Goal: Task Accomplishment & Management: Use online tool/utility

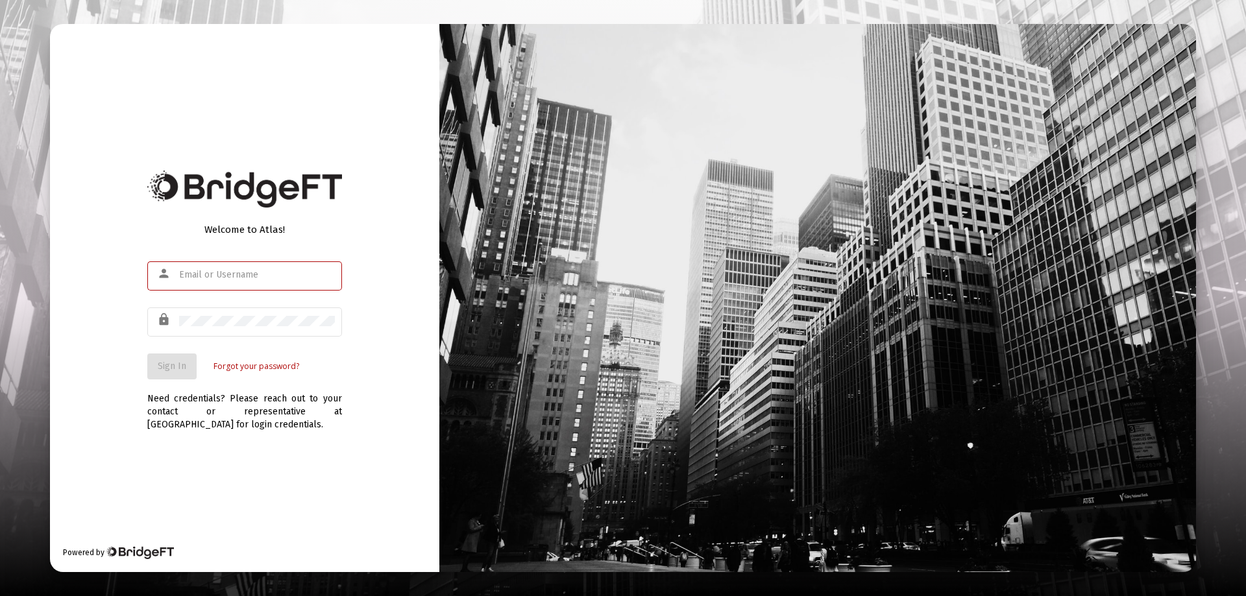
type input "[EMAIL_ADDRESS][DOMAIN_NAME]"
drag, startPoint x: 87, startPoint y: 336, endPoint x: 134, endPoint y: 344, distance: 48.0
click at [92, 335] on div "Welcome to Atlas! person [EMAIL_ADDRESS][DOMAIN_NAME] lock Sign In Forgot your …" at bounding box center [244, 298] width 389 height 548
click at [167, 360] on button "Sign In" at bounding box center [171, 367] width 49 height 26
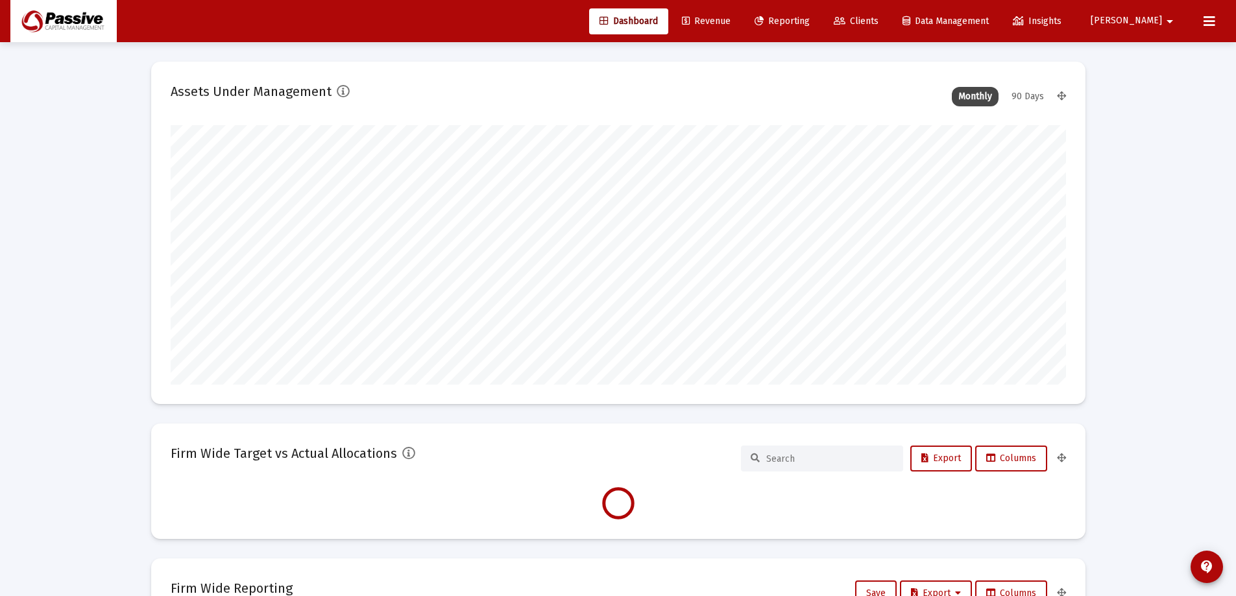
scroll to position [260, 895]
type input "[DATE]"
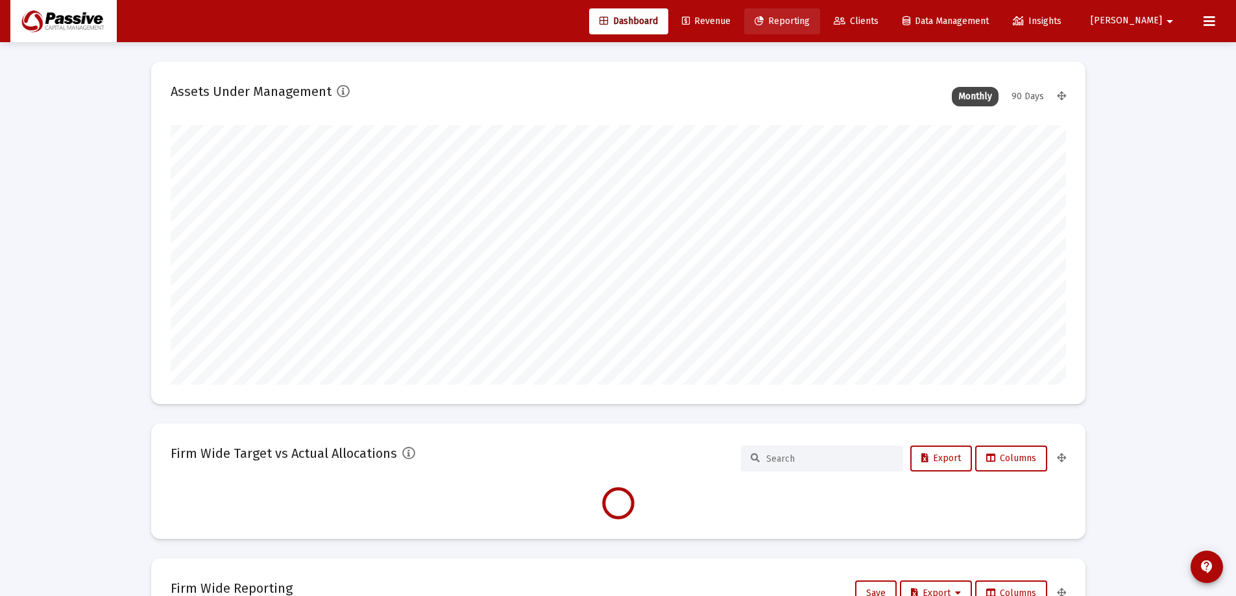
click at [810, 23] on span "Reporting" at bounding box center [782, 21] width 55 height 11
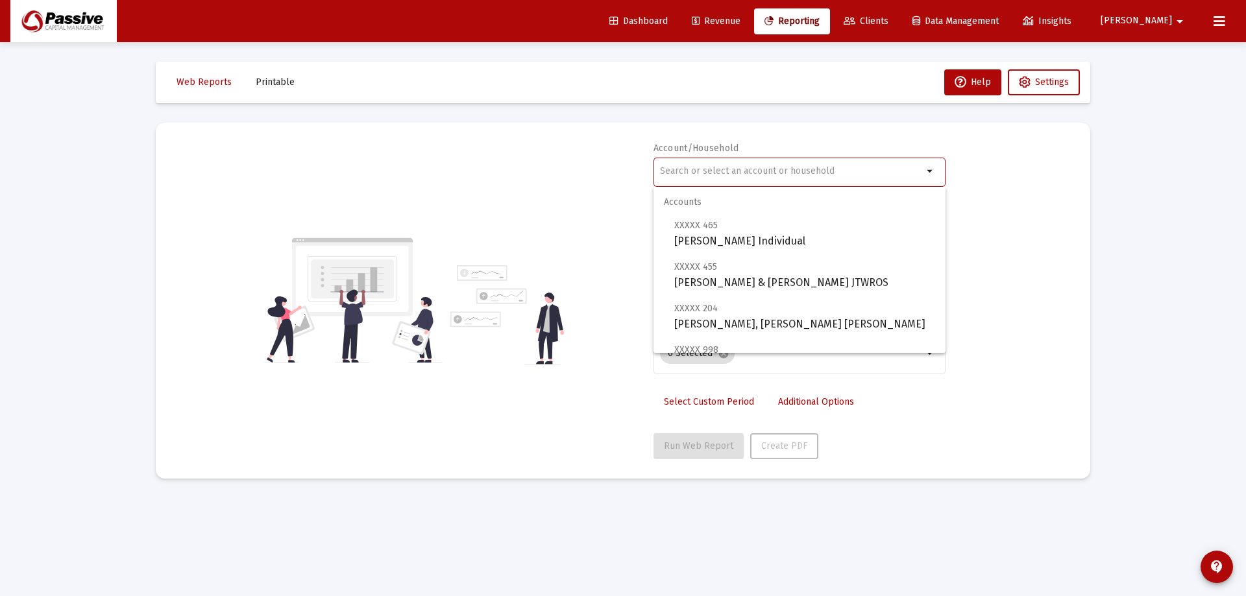
click at [840, 169] on input "text" at bounding box center [791, 171] width 263 height 10
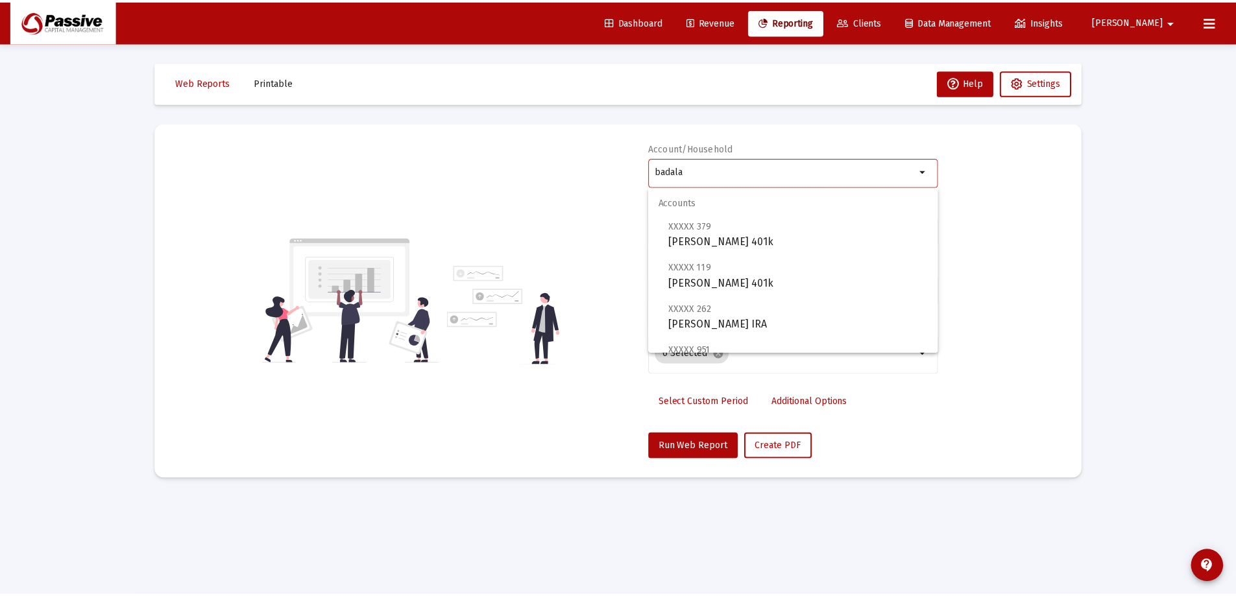
scroll to position [130, 0]
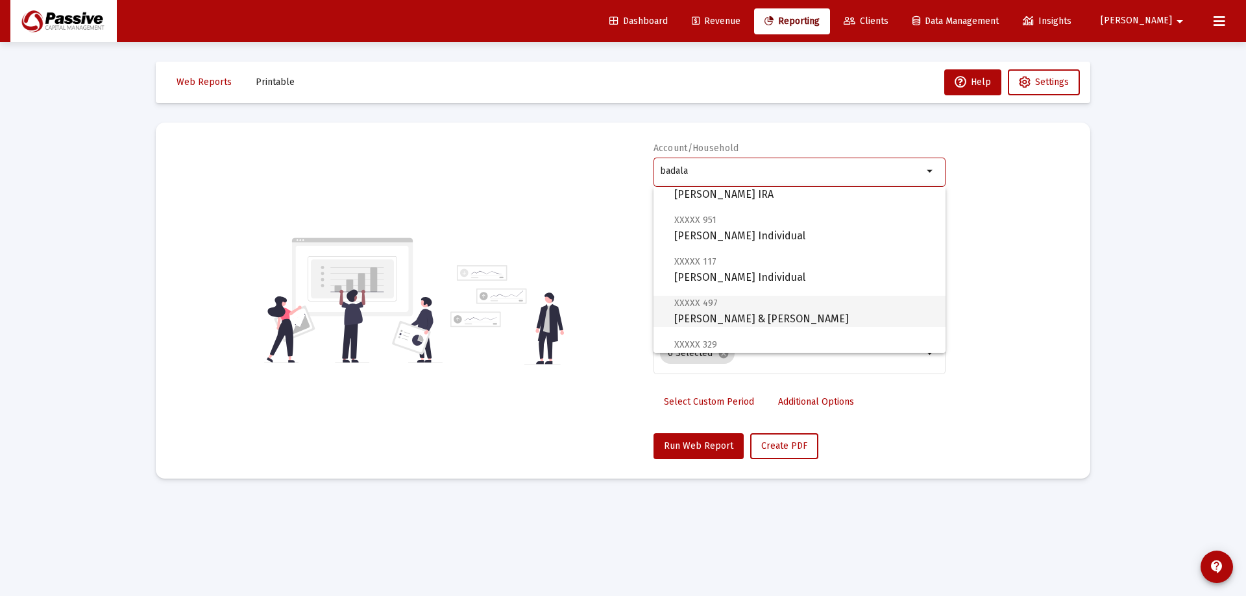
click at [816, 304] on span "XXXXX 497 [PERSON_NAME] & [PERSON_NAME]" at bounding box center [804, 311] width 261 height 32
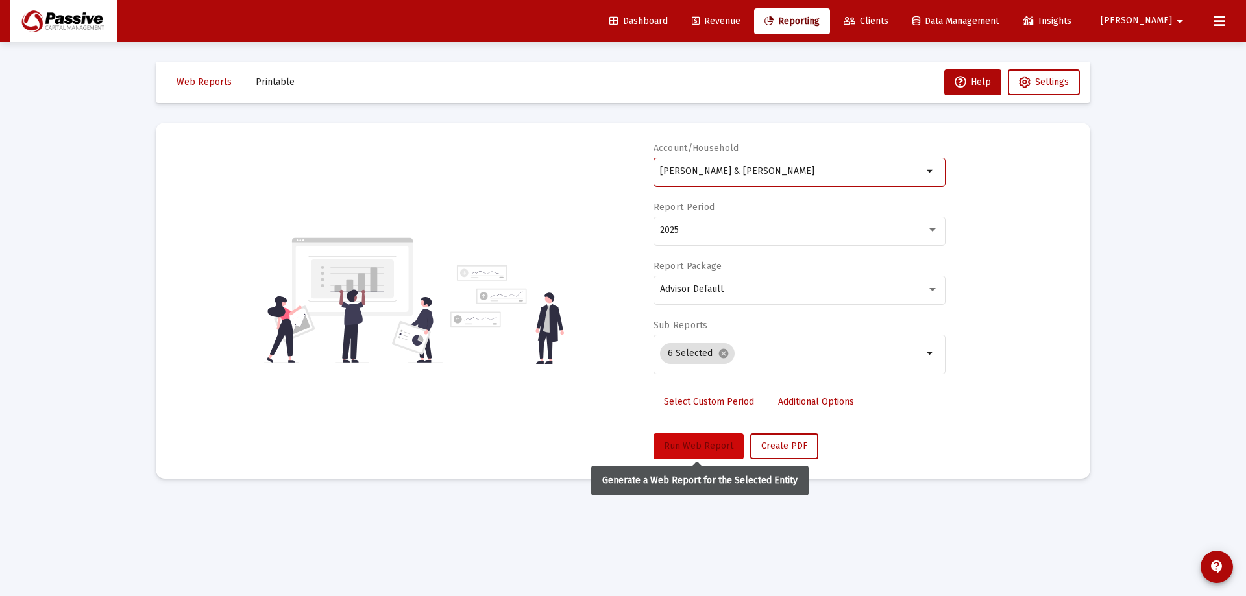
click at [708, 444] on span "Run Web Report" at bounding box center [698, 446] width 69 height 11
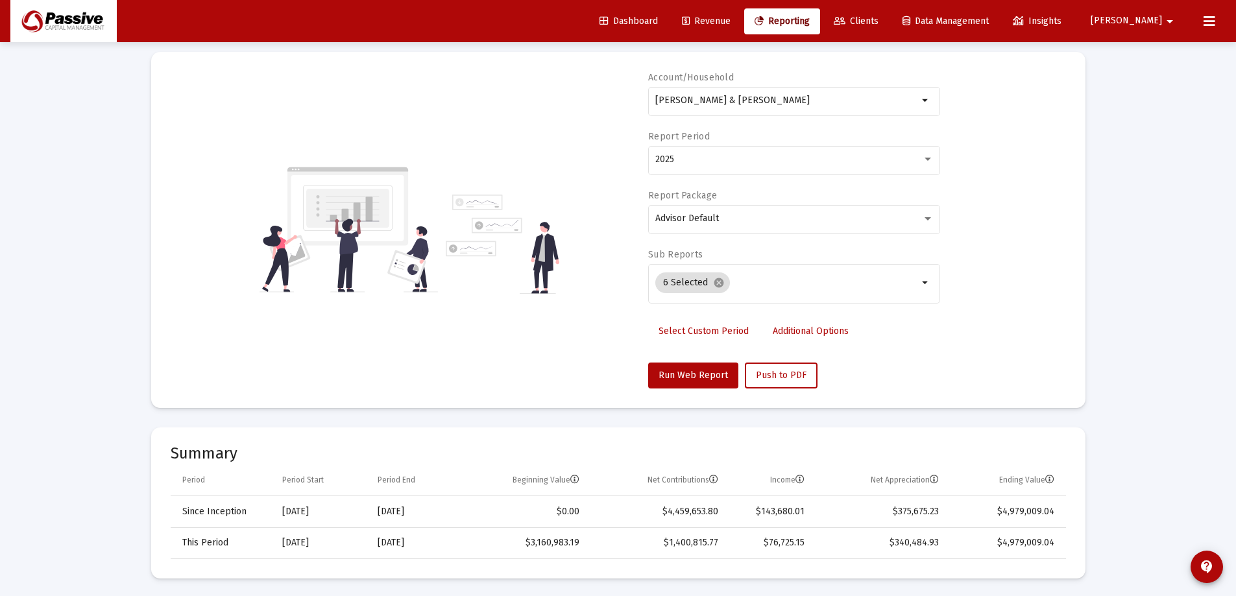
scroll to position [0, 0]
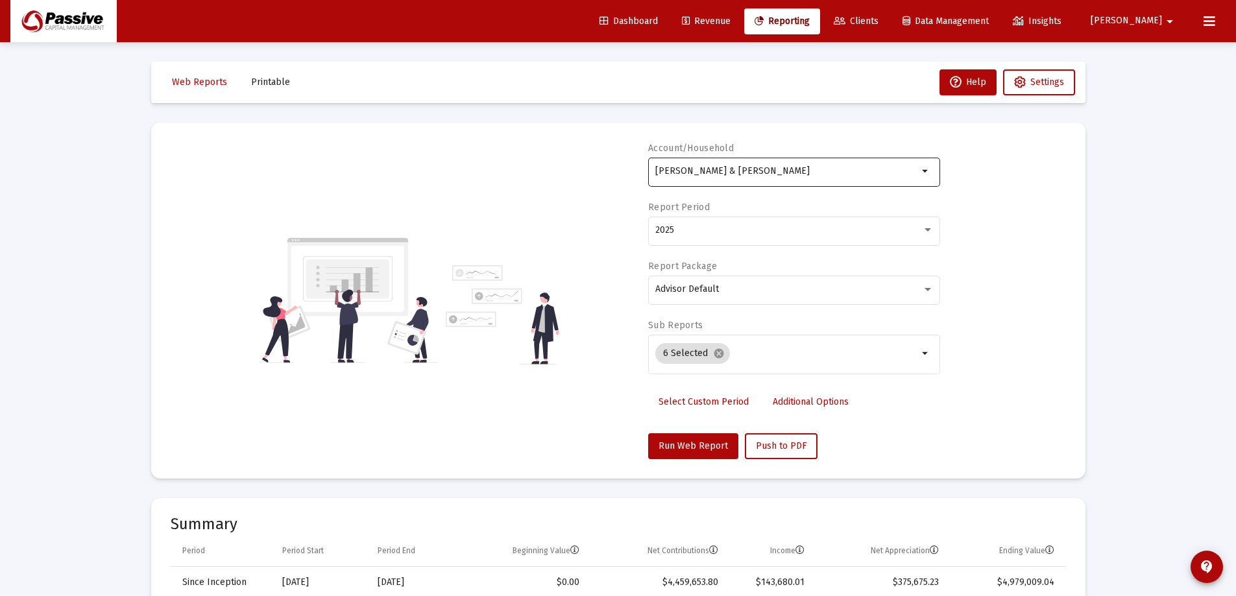
click at [823, 165] on div "[PERSON_NAME] & [PERSON_NAME]" at bounding box center [786, 171] width 263 height 32
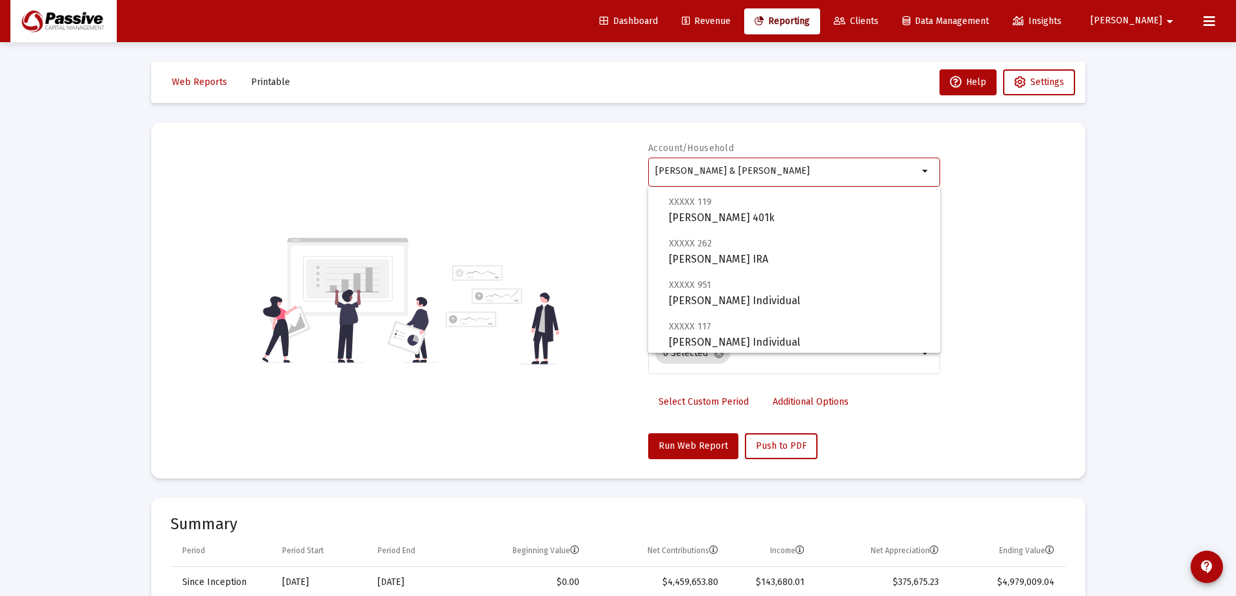
scroll to position [130, 0]
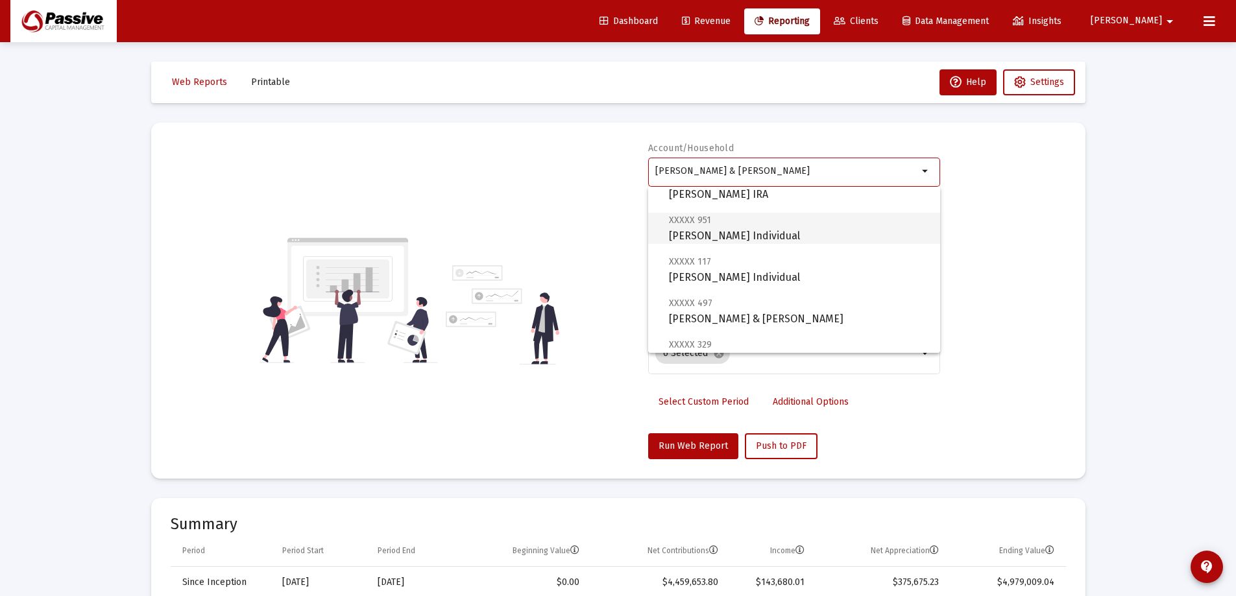
click at [816, 232] on span "XXXXX 951 [PERSON_NAME] Individual" at bounding box center [799, 228] width 261 height 32
type input "[PERSON_NAME] Individual"
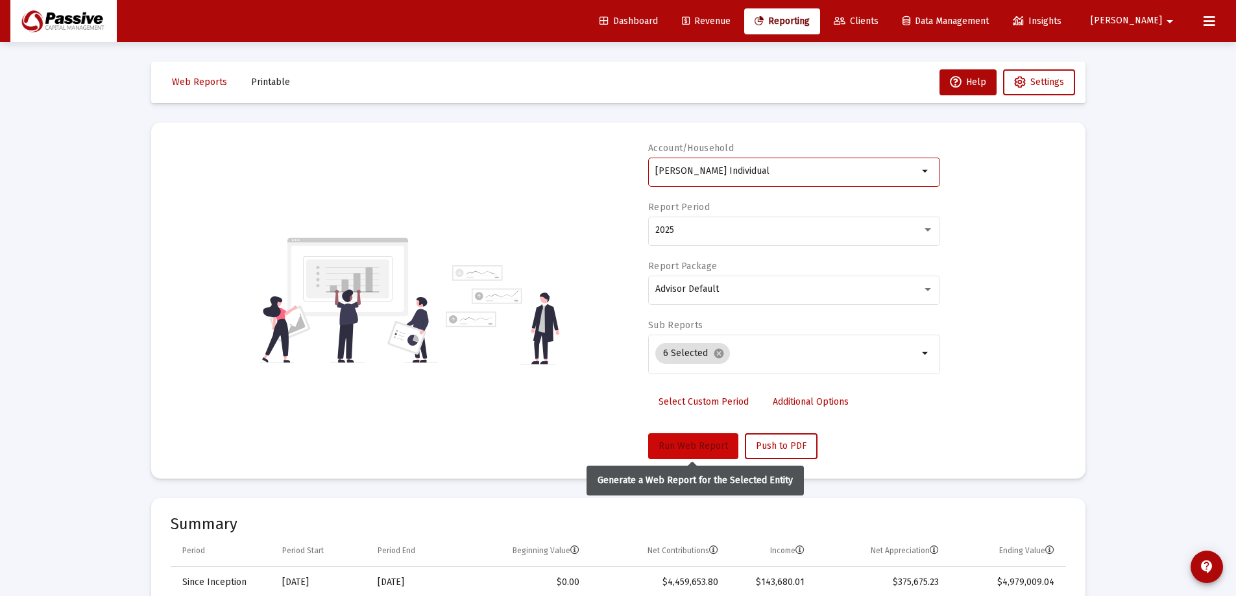
click at [699, 455] on button "Run Web Report" at bounding box center [693, 446] width 90 height 26
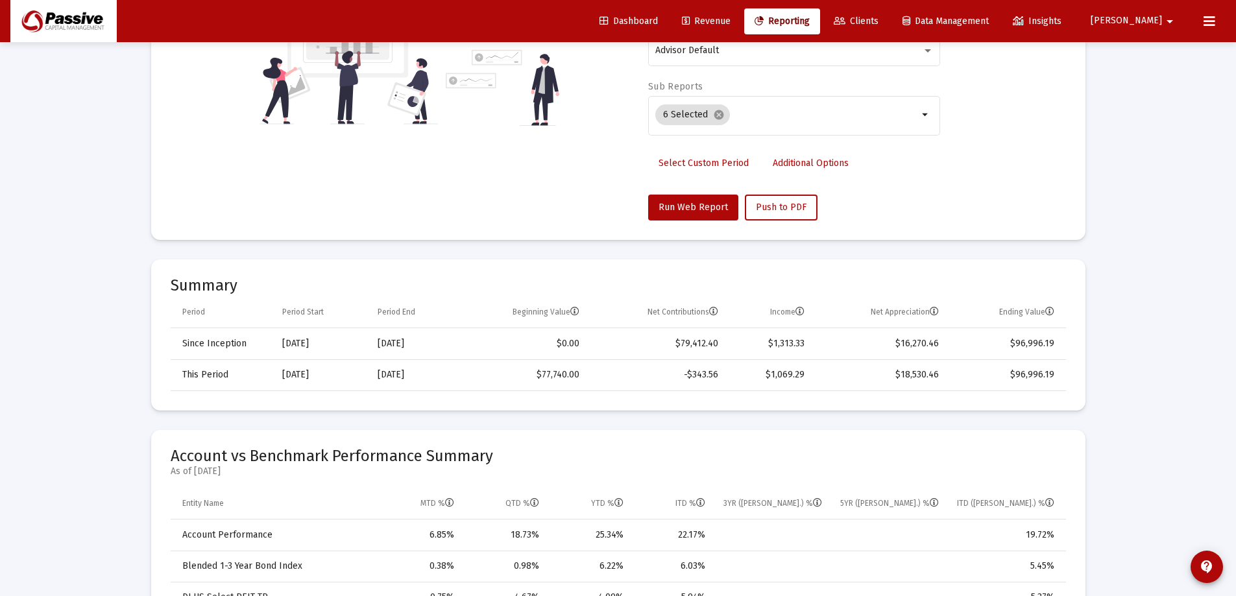
scroll to position [260, 0]
